Goal: Complete application form

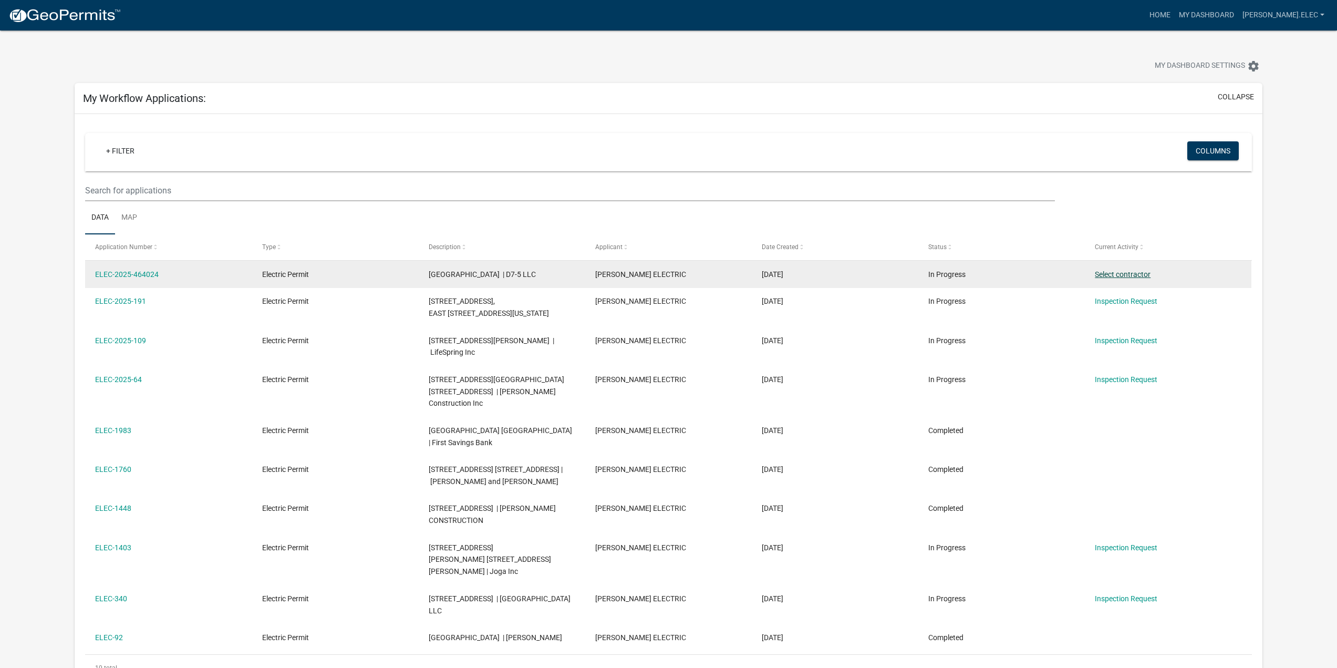
click at [1144, 277] on link "Select contractor" at bounding box center [1123, 274] width 56 height 8
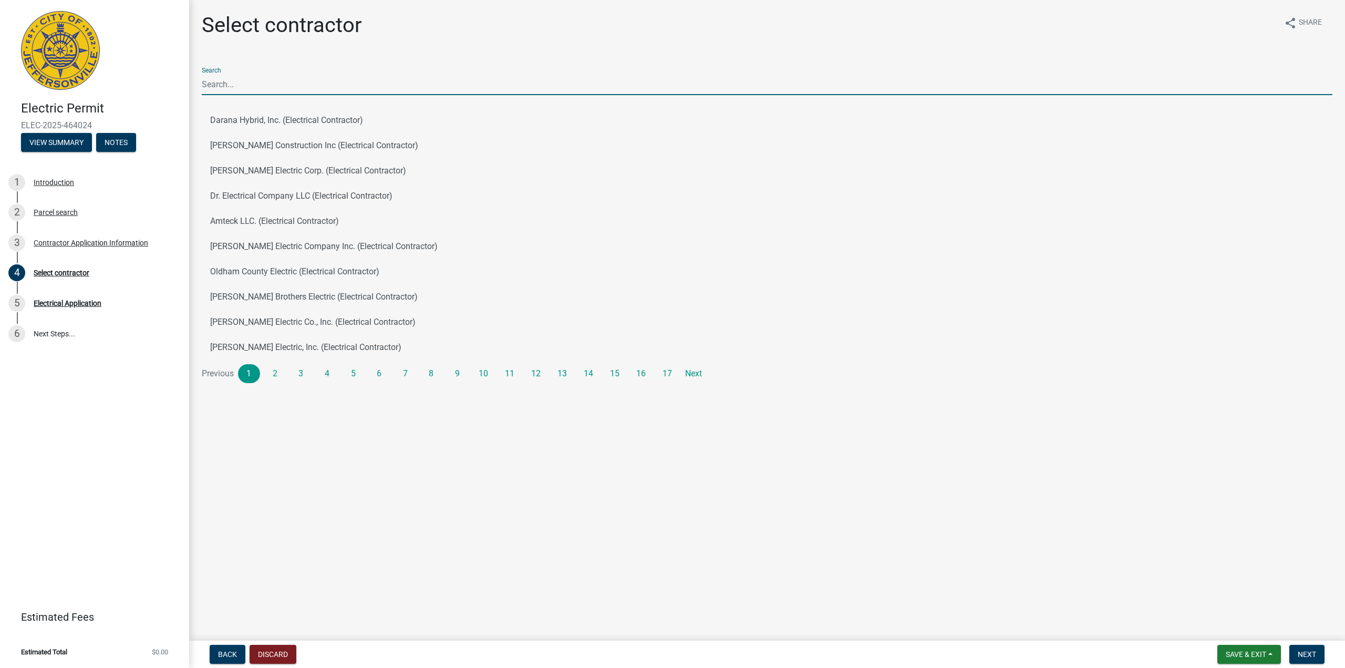
click at [263, 79] on input "Search" at bounding box center [767, 85] width 1131 height 22
type input "[PERSON_NAME] electric"
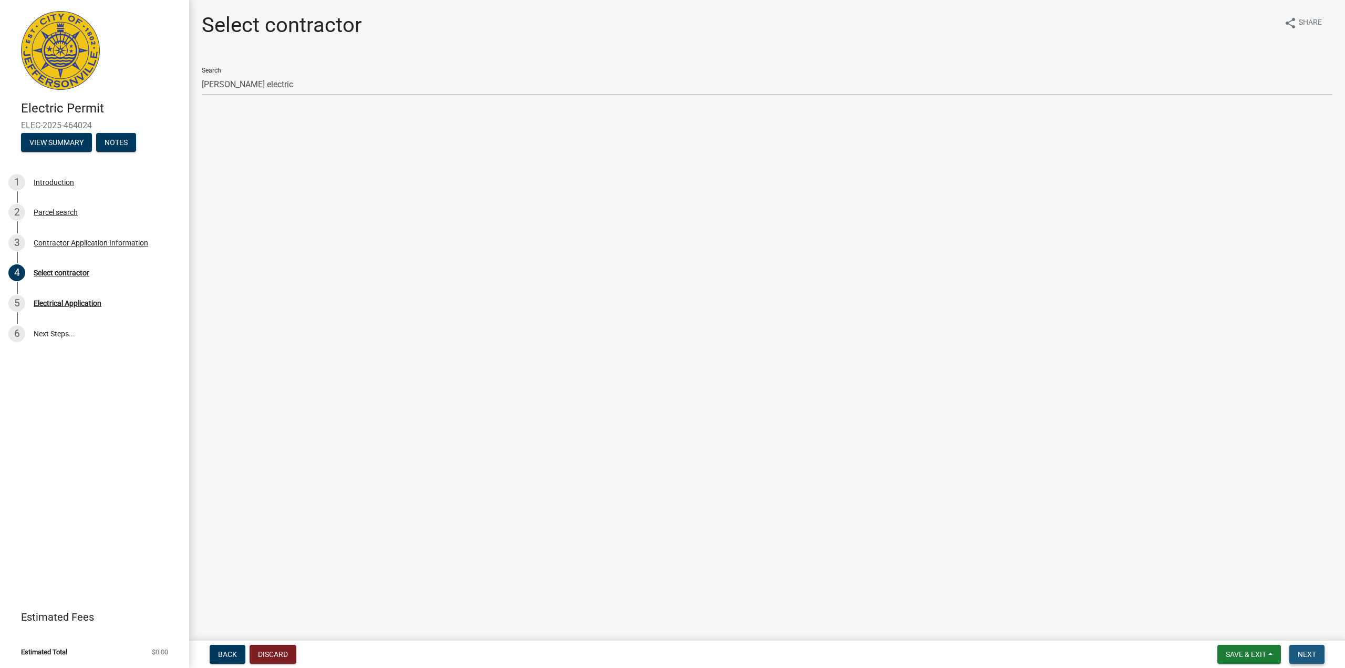
click at [1300, 656] on span "Next" at bounding box center [1307, 654] width 18 height 8
click at [1305, 650] on span "Next" at bounding box center [1307, 654] width 18 height 8
click at [1306, 650] on span "Next" at bounding box center [1307, 654] width 18 height 8
click at [1306, 649] on button "Next" at bounding box center [1307, 654] width 35 height 19
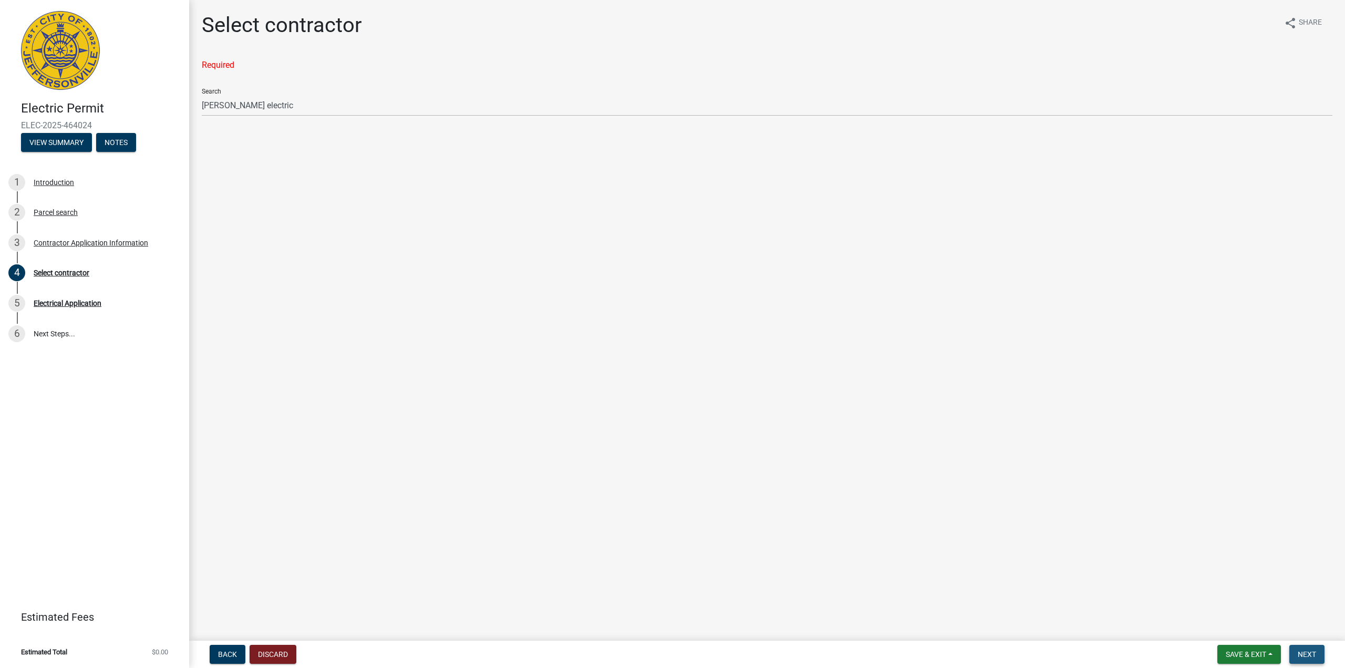
click at [1307, 649] on button "Next" at bounding box center [1307, 654] width 35 height 19
